Goal: Share content: Share content

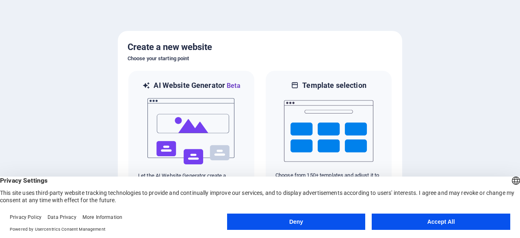
click at [444, 219] on button "Accept All" at bounding box center [441, 221] width 139 height 16
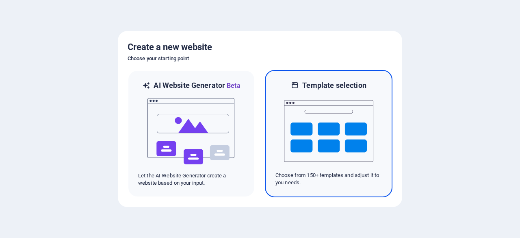
click at [324, 138] on img at bounding box center [328, 130] width 89 height 81
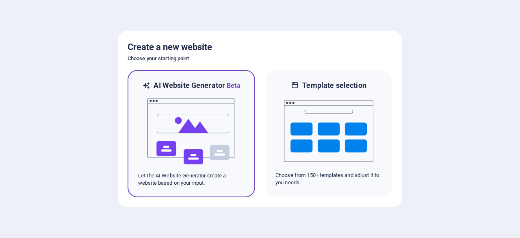
click at [198, 112] on img at bounding box center [191, 131] width 89 height 81
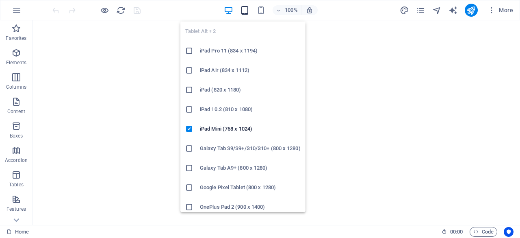
click at [241, 12] on icon "button" at bounding box center [244, 10] width 9 height 9
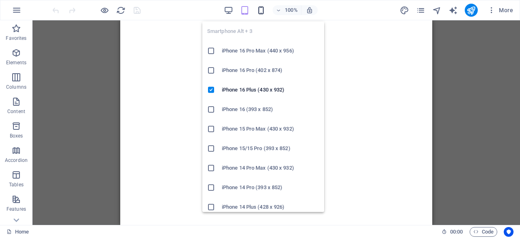
click at [259, 11] on icon "button" at bounding box center [261, 10] width 9 height 9
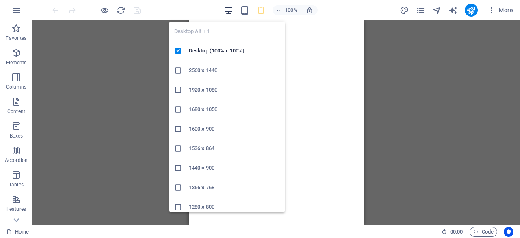
click at [219, 15] on div "Desktop Alt + 1 Desktop (100% x 100%) 2560 x 1440 1920 x 1080 1680 x 1050 1600 …" at bounding box center [227, 113] width 115 height 197
click at [228, 11] on icon "button" at bounding box center [228, 10] width 9 height 9
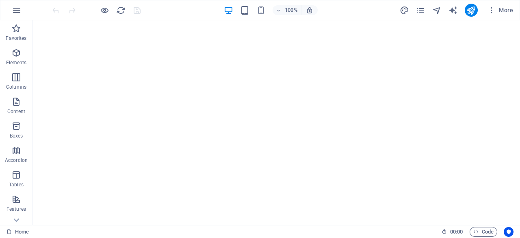
click at [15, 9] on icon "button" at bounding box center [17, 10] width 10 height 10
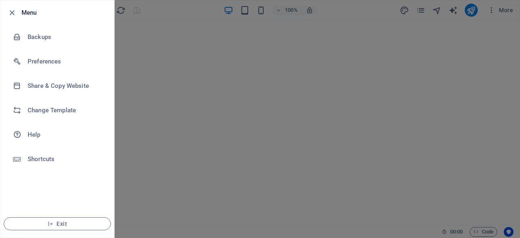
click at [367, 59] on div at bounding box center [260, 119] width 520 height 238
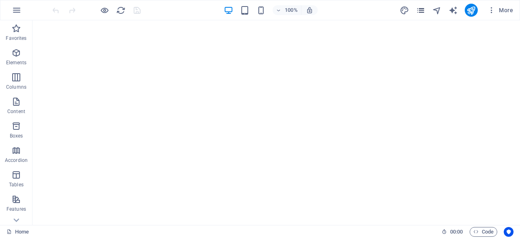
click at [426, 7] on div "More" at bounding box center [458, 10] width 117 height 13
click at [499, 9] on span "More" at bounding box center [501, 10] width 26 height 8
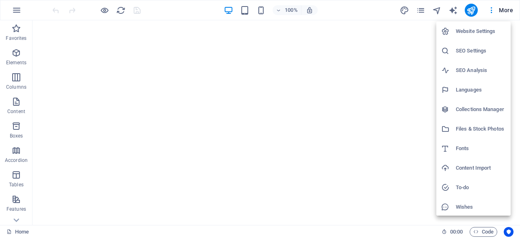
click at [135, 10] on div at bounding box center [260, 119] width 520 height 238
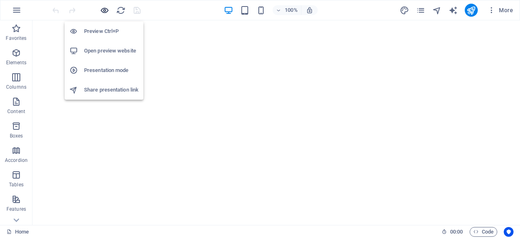
click at [105, 9] on icon "button" at bounding box center [104, 10] width 9 height 9
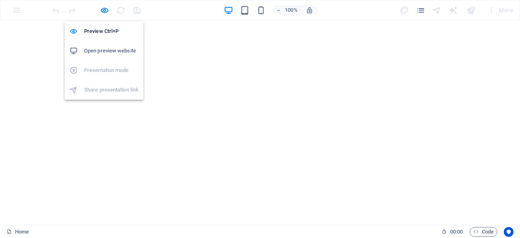
click at [117, 46] on h6 "Open preview website" at bounding box center [111, 51] width 54 height 10
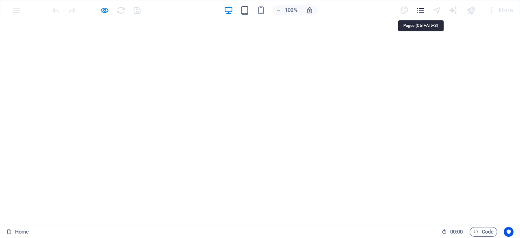
click at [420, 12] on icon "pages" at bounding box center [420, 10] width 9 height 9
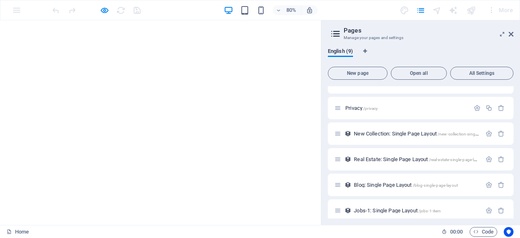
scroll to position [98, 0]
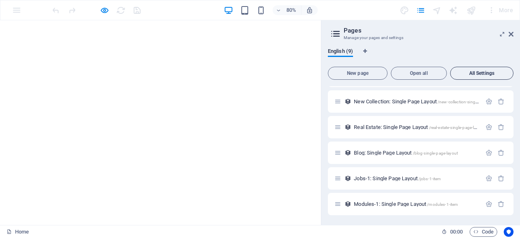
click at [494, 74] on span "All Settings" at bounding box center [482, 73] width 56 height 5
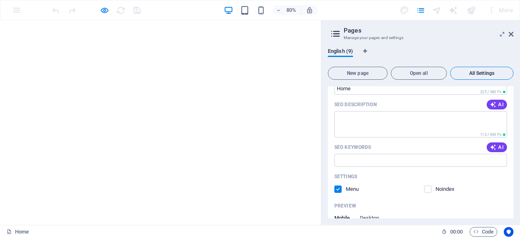
scroll to position [1586, 0]
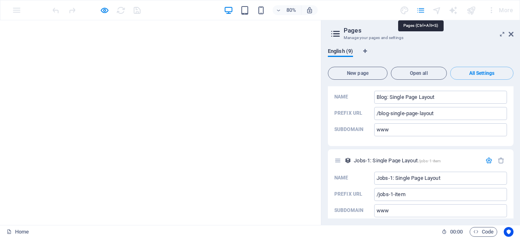
click at [421, 11] on icon "pages" at bounding box center [420, 10] width 9 height 9
click at [305, 12] on span "button" at bounding box center [310, 10] width 10 height 7
click at [105, 9] on icon "button" at bounding box center [104, 10] width 9 height 9
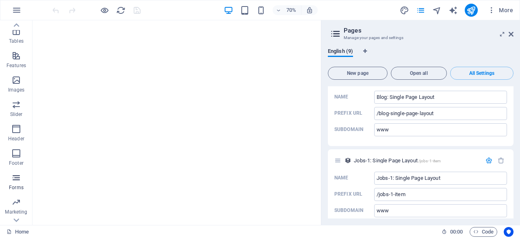
scroll to position [161, 0]
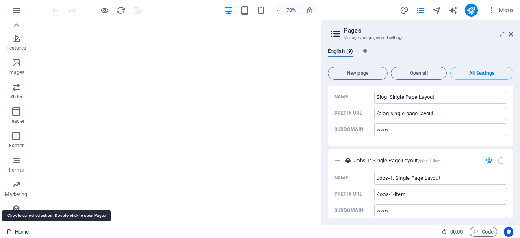
click at [20, 230] on link "Home" at bounding box center [18, 232] width 22 height 10
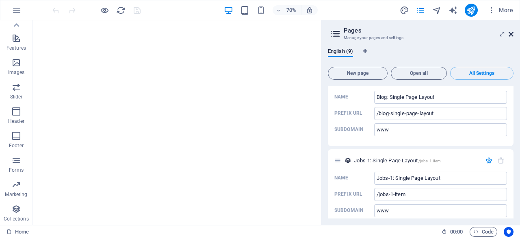
click at [509, 34] on icon at bounding box center [511, 34] width 5 height 7
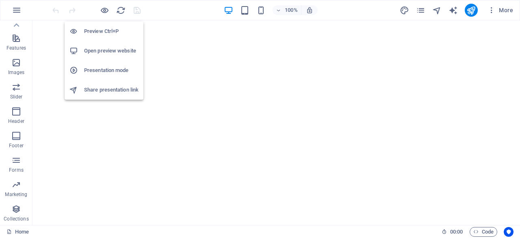
click at [116, 91] on h6 "Share presentation link" at bounding box center [111, 90] width 54 height 10
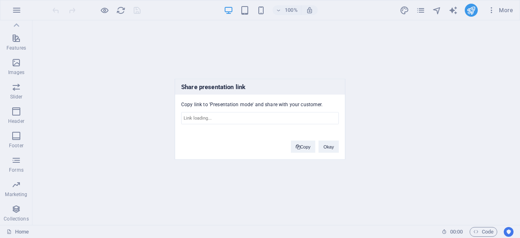
type input "https://cms.sitehub.io/presentation/2271762/8ec583bd380e6bad64d19ef3f8e764ecbde…"
click at [298, 71] on div "Share presentation link Copy link to 'Presentation mode' and share with your cu…" at bounding box center [260, 119] width 520 height 238
click at [461, 39] on div "Share presentation link Copy link to 'Presentation mode' and share with your cu…" at bounding box center [260, 119] width 520 height 238
click at [438, 8] on div "Share presentation link Copy link to 'Presentation mode' and share with your cu…" at bounding box center [260, 119] width 520 height 238
click at [326, 147] on button "Okay" at bounding box center [329, 146] width 20 height 12
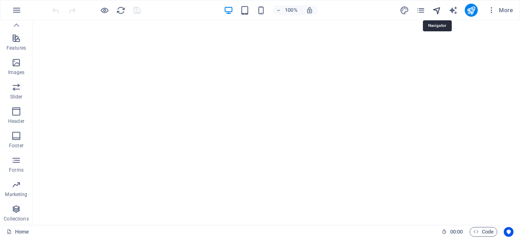
click at [439, 10] on icon "navigator" at bounding box center [437, 10] width 9 height 9
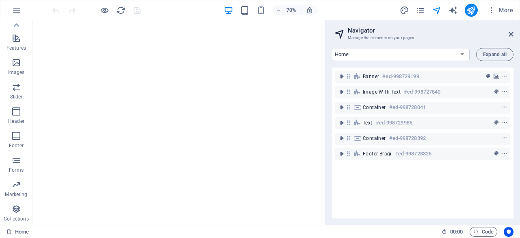
click at [413, 9] on div "More" at bounding box center [458, 10] width 117 height 13
click at [424, 8] on icon "pages" at bounding box center [420, 10] width 9 height 9
